Goal: Transaction & Acquisition: Purchase product/service

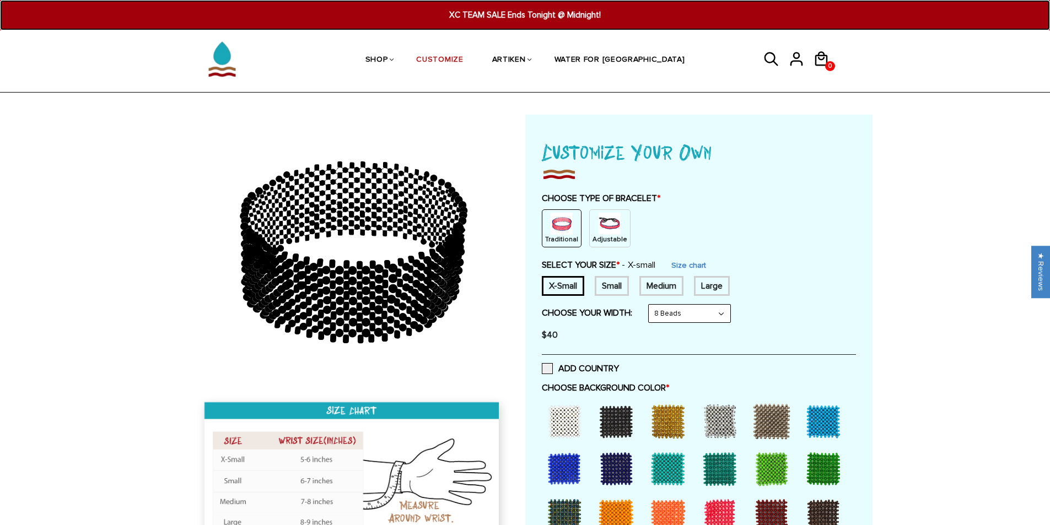
click at [508, 12] on span "XC TEAM SALE Ends Tonight @ Midnight!" at bounding box center [525, 15] width 407 height 13
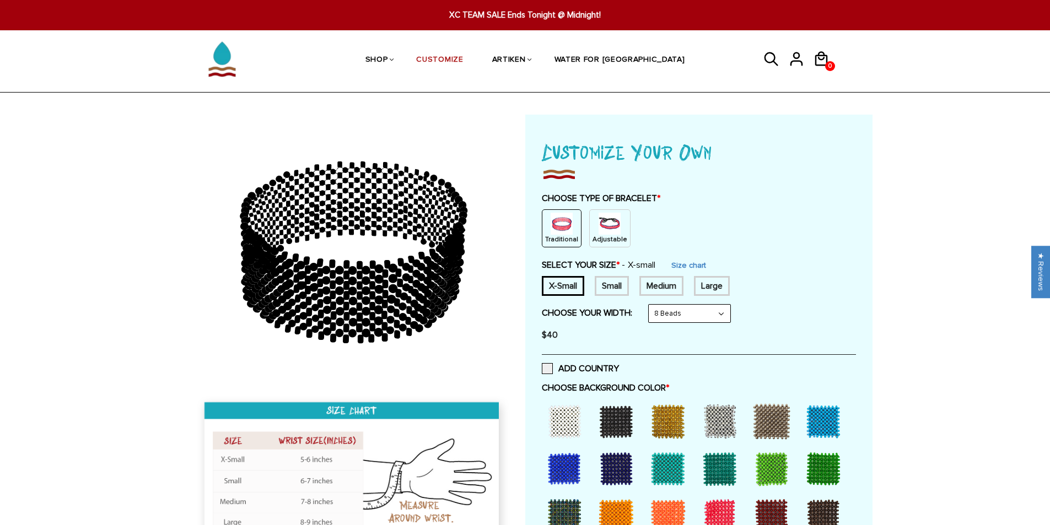
click at [604, 225] on img at bounding box center [609, 224] width 22 height 22
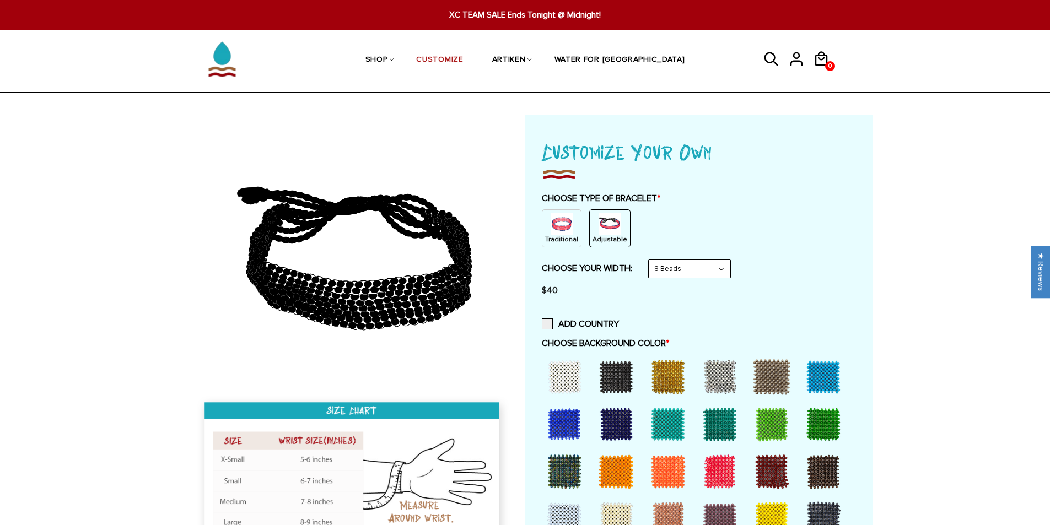
click at [677, 276] on select "8 Beads 6 Beads 10 Beads" at bounding box center [690, 269] width 82 height 18
click at [651, 260] on select "8 Beads 6 Beads 10 Beads" at bounding box center [690, 269] width 82 height 18
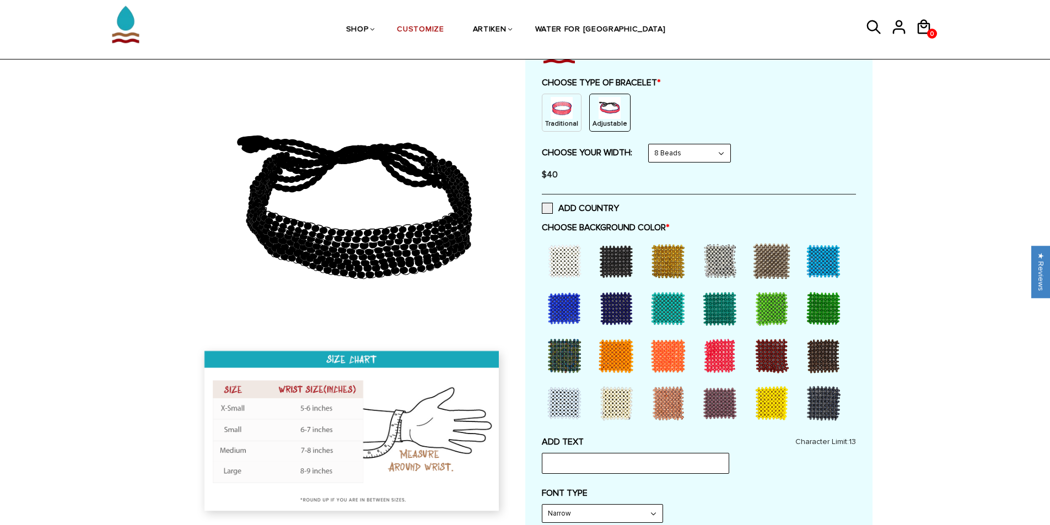
scroll to position [165, 0]
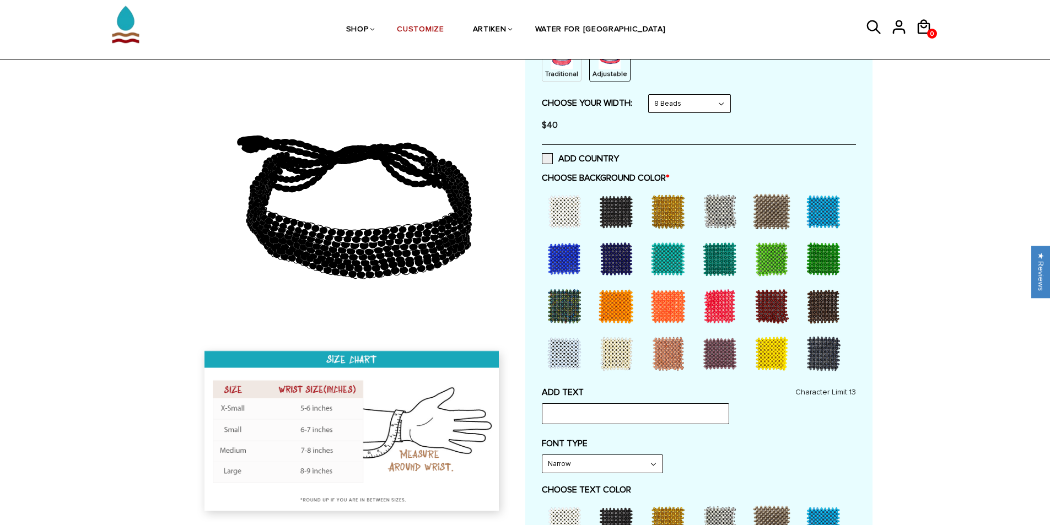
click at [557, 217] on div at bounding box center [564, 212] width 44 height 44
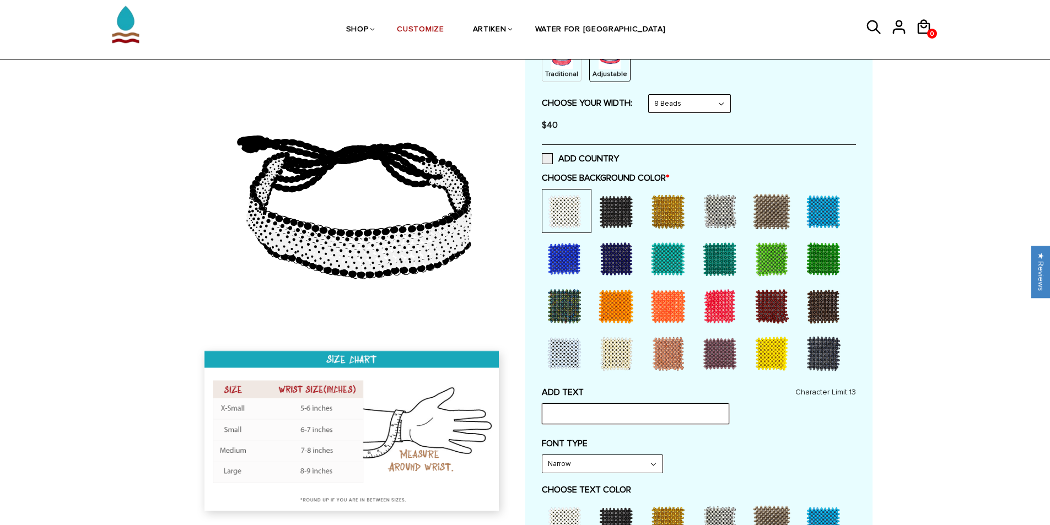
click at [620, 417] on input "text" at bounding box center [635, 413] width 187 height 21
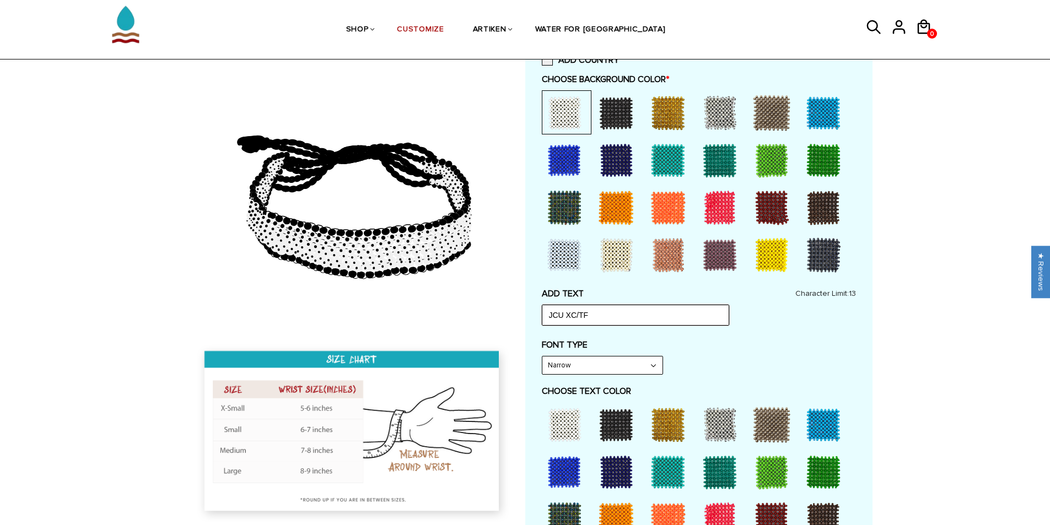
scroll to position [275, 0]
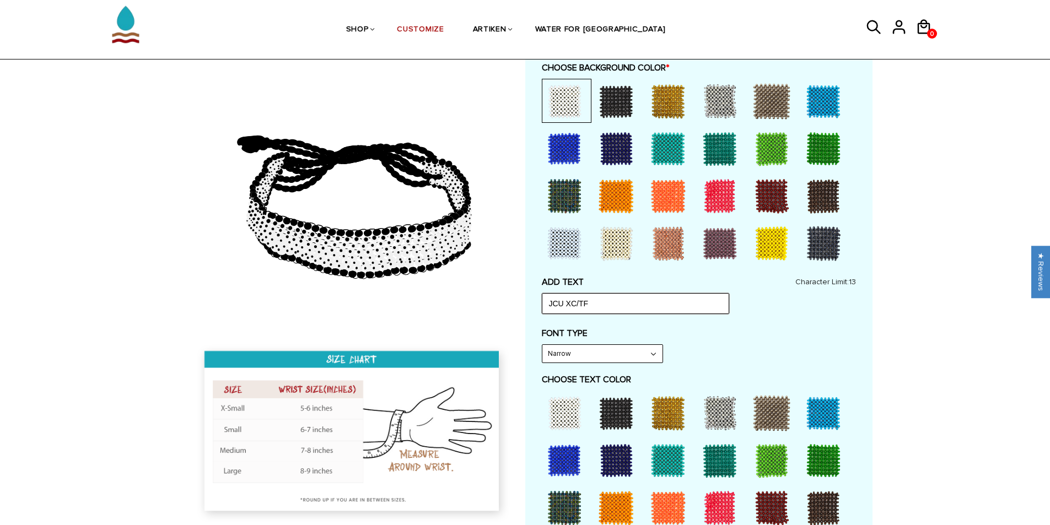
type input "JCU XC/TF"
click at [606, 360] on select "Narrow Bold" at bounding box center [602, 354] width 120 height 18
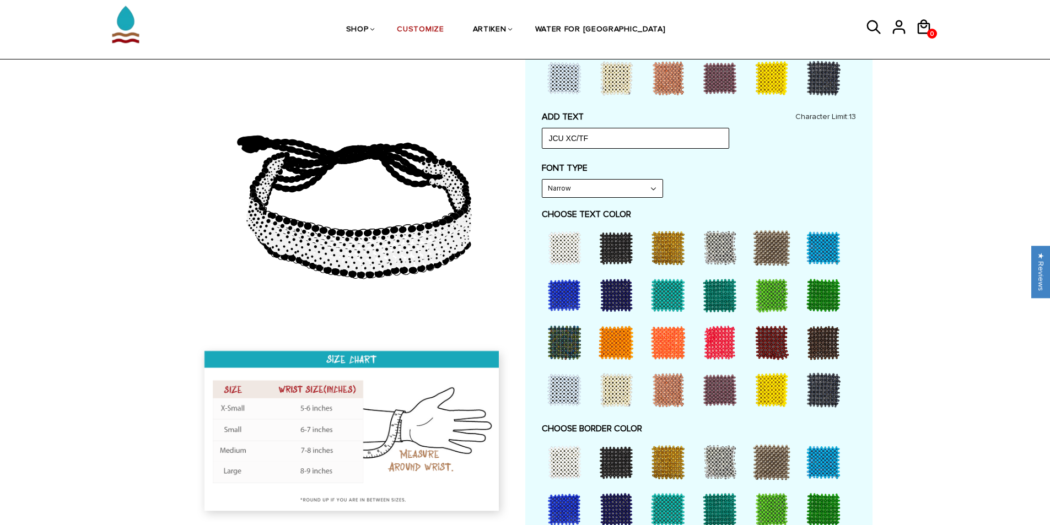
click at [614, 291] on div at bounding box center [616, 295] width 44 height 44
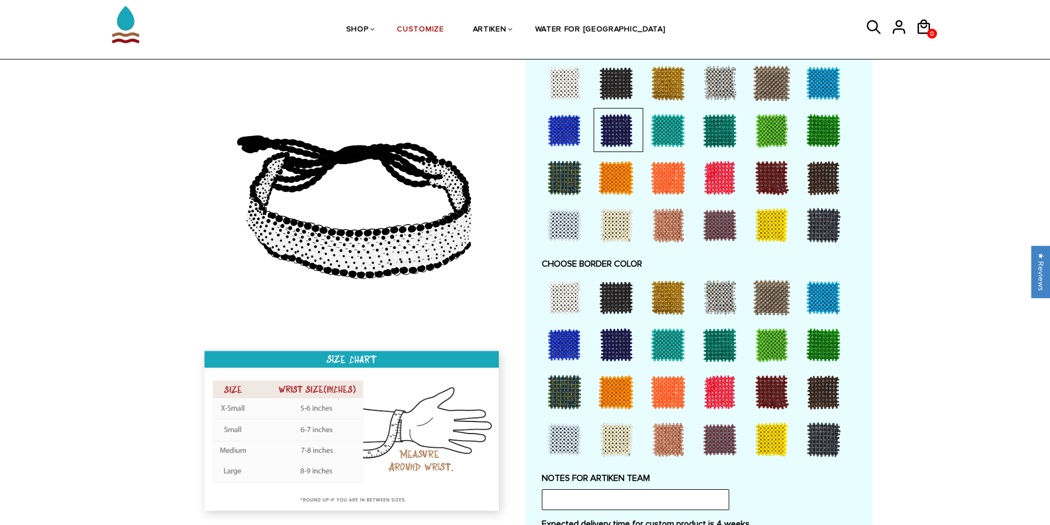
scroll to position [606, 0]
click at [657, 288] on div at bounding box center [668, 297] width 44 height 44
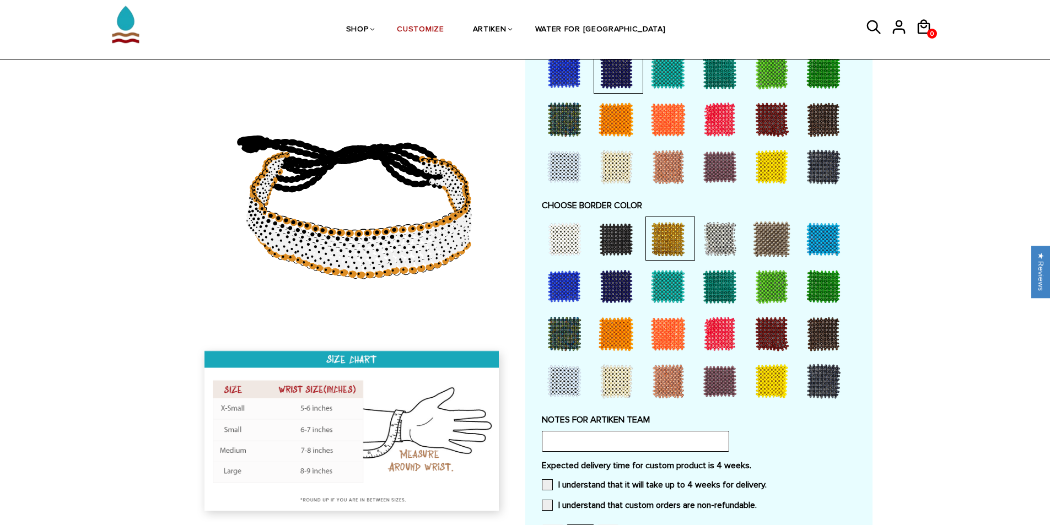
scroll to position [771, 0]
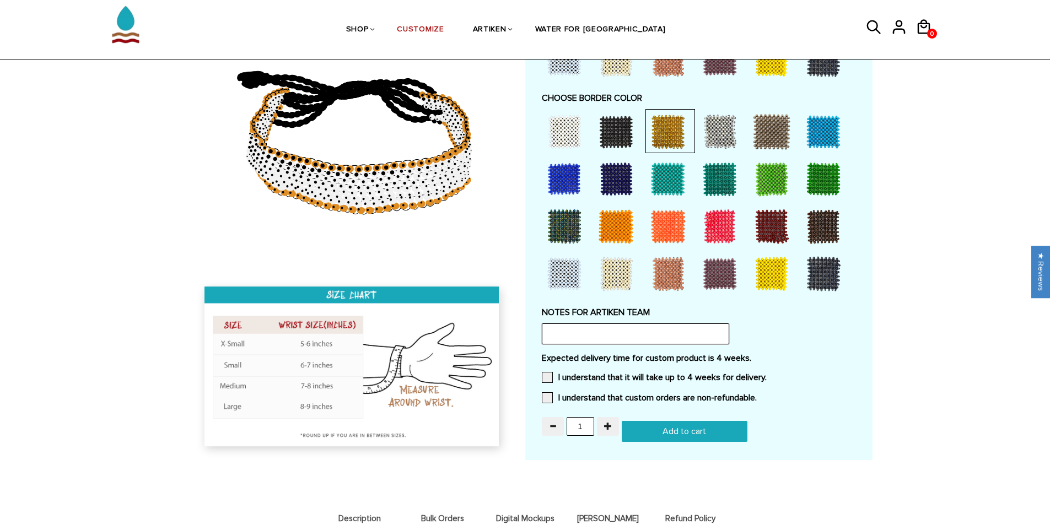
click at [651, 336] on input "text" at bounding box center [635, 333] width 187 height 21
click at [602, 375] on label "I understand that it will take up to 4 weeks for delivery." at bounding box center [654, 377] width 225 height 11
click at [766, 374] on input "I understand that it will take up to 4 weeks for delivery." at bounding box center [766, 374] width 0 height 0
click at [550, 391] on div "Expected delivery time for custom product is 4 weeks. I understand that it will…" at bounding box center [699, 381] width 314 height 57
click at [550, 401] on span at bounding box center [547, 397] width 11 height 11
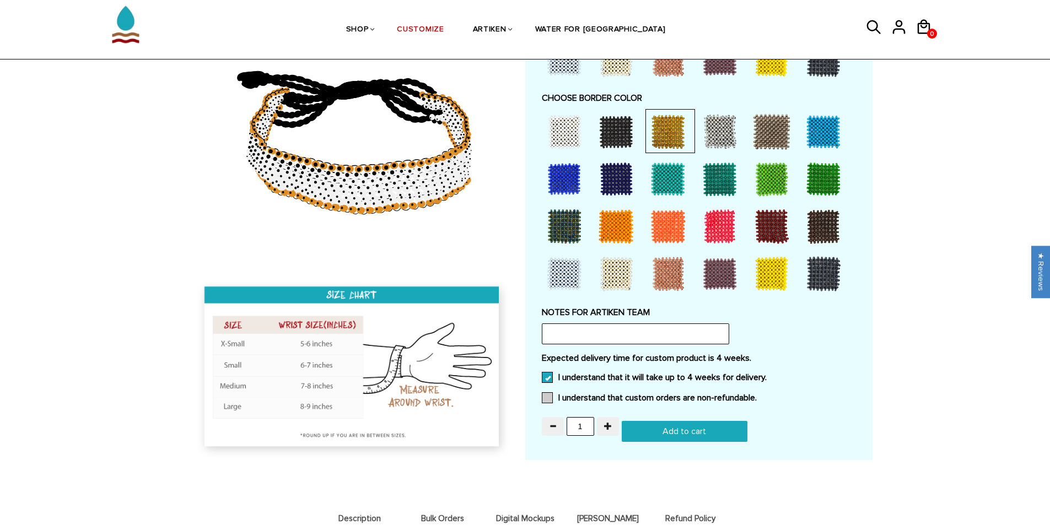
click at [757, 395] on input "I understand that custom orders are non-refundable." at bounding box center [757, 395] width 0 height 0
click at [588, 425] on input "1" at bounding box center [580, 426] width 28 height 19
type input "30"
click at [592, 323] on input "text" at bounding box center [635, 333] width 187 height 21
paste input "https://www.google.com/url?sa=i&url=https%3A%2F%2Fcarrollnews.org%2F1971%2Fspor…"
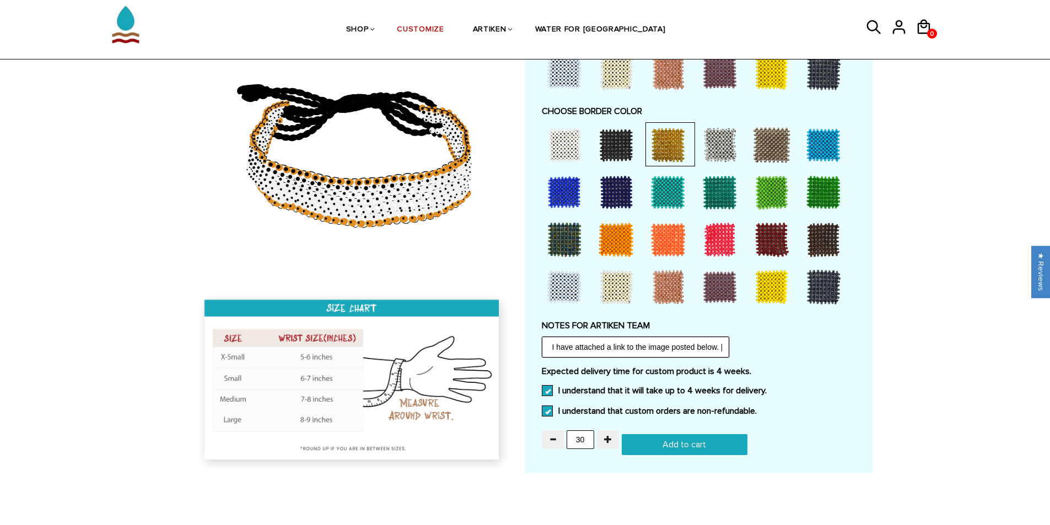
scroll to position [826, 0]
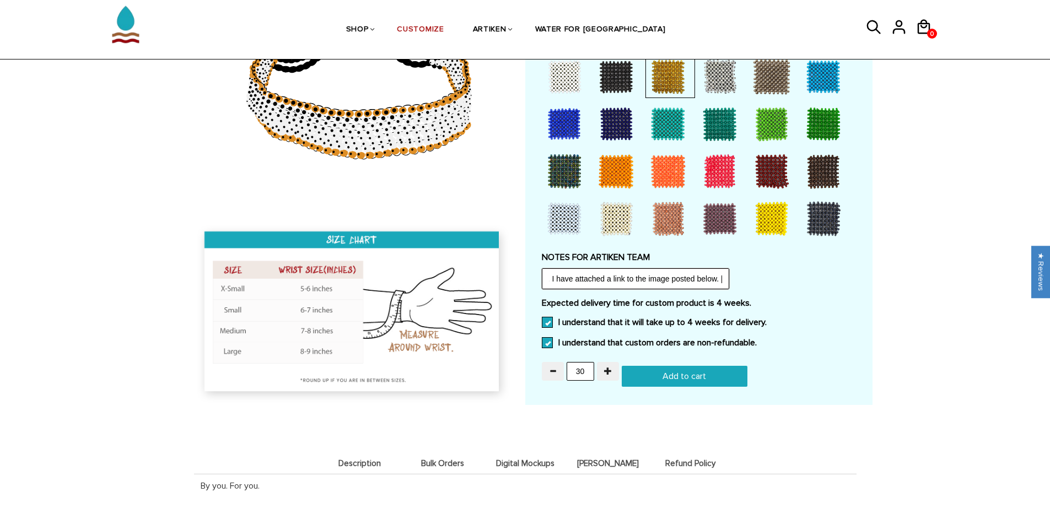
type input "- We want the JCU logo to be on the bracelet. I have attached a link to the ima…"
click at [737, 379] on input "Add to cart" at bounding box center [685, 376] width 126 height 21
type input "Add to cart"
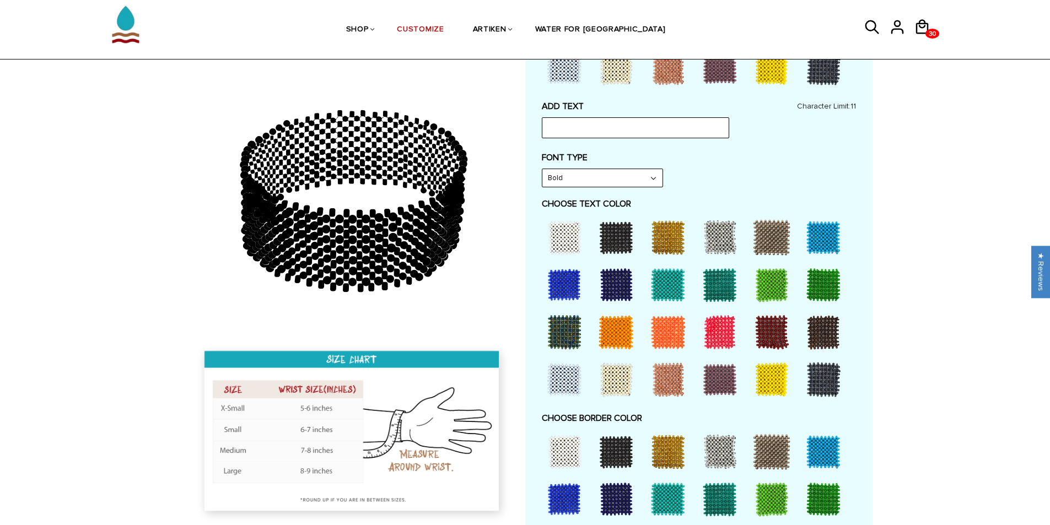
scroll to position [110, 0]
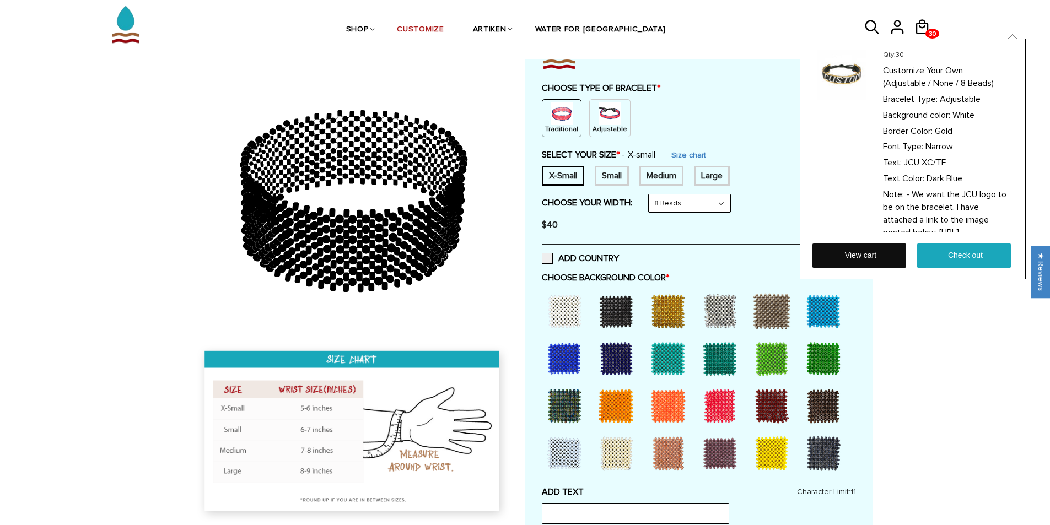
click at [893, 253] on link "View cart" at bounding box center [859, 256] width 94 height 24
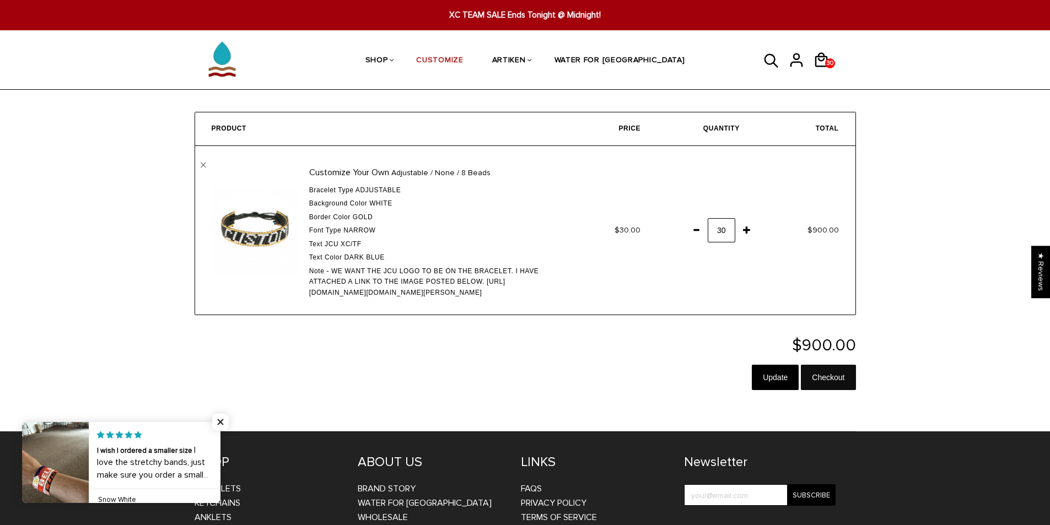
click at [841, 387] on input "Checkout" at bounding box center [828, 377] width 55 height 25
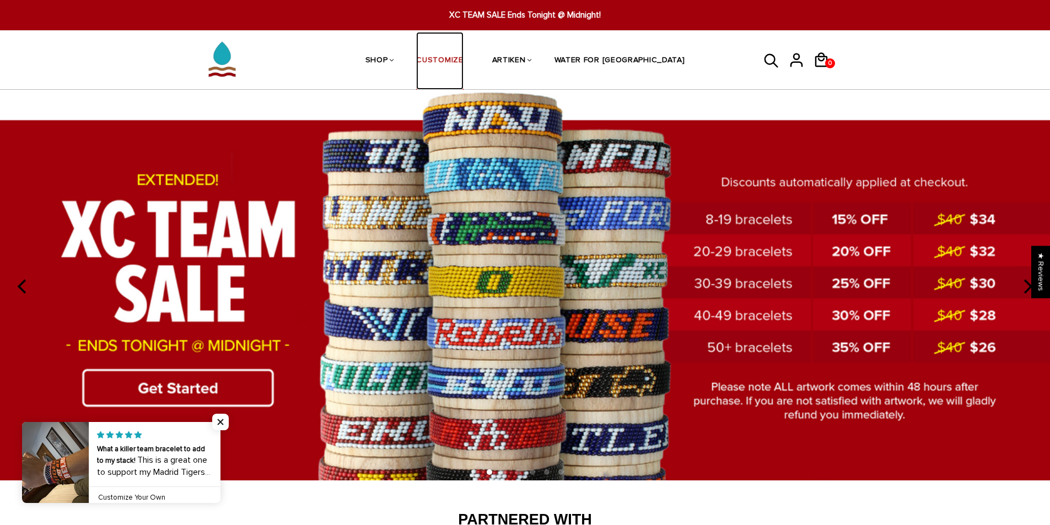
click at [457, 54] on link "CUSTOMIZE" at bounding box center [439, 61] width 47 height 58
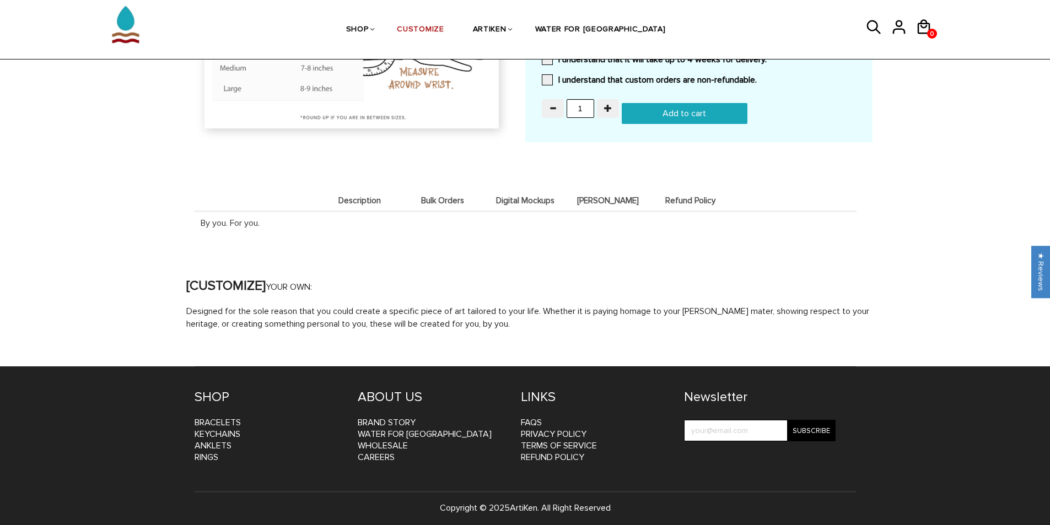
scroll to position [1138, 0]
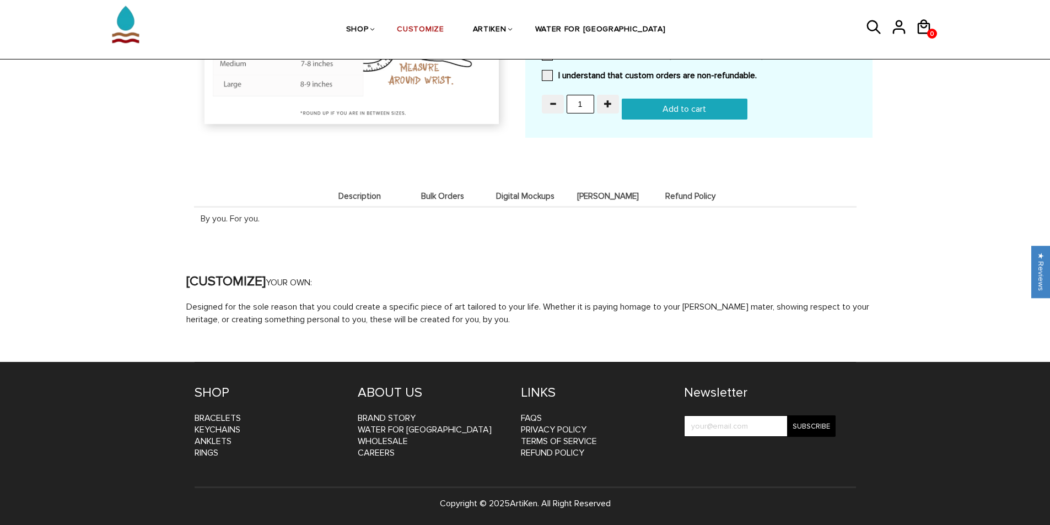
click at [450, 202] on li "Bulk Orders" at bounding box center [442, 195] width 83 height 21
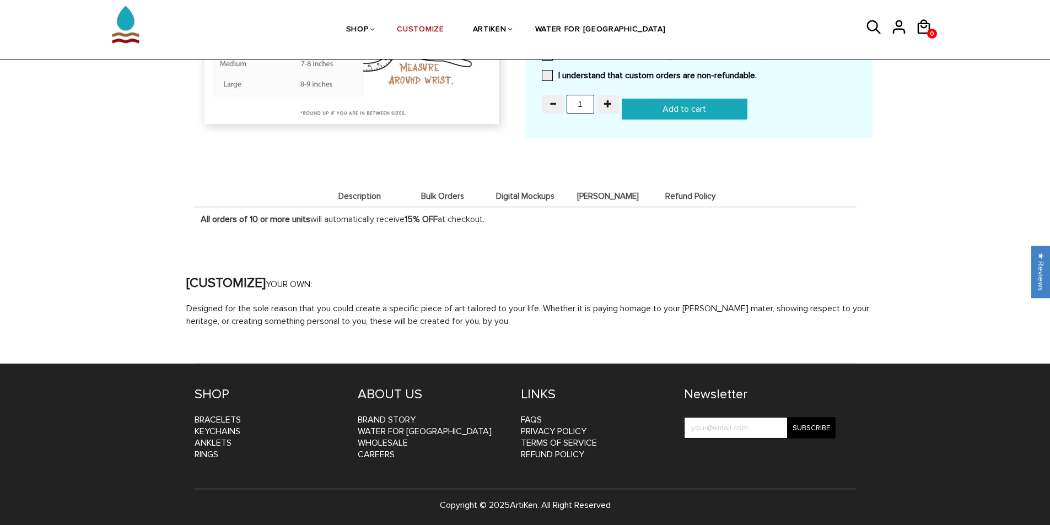
click at [532, 191] on li "Digital Mockups" at bounding box center [525, 195] width 83 height 21
